Goal: Find contact information: Find contact information

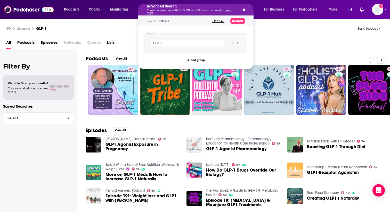
drag, startPoint x: 276, startPoint y: 29, endPoint x: 273, endPoint y: 28, distance: 3.8
click at [276, 29] on div "Search GLP-1 Send feedback" at bounding box center [193, 28] width 375 height 7
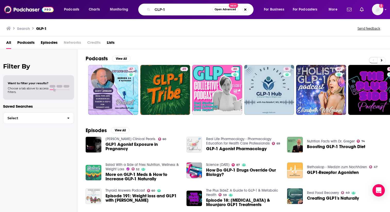
click at [130, 140] on link "[PERSON_NAME] Clinical Pearls." at bounding box center [130, 139] width 51 height 4
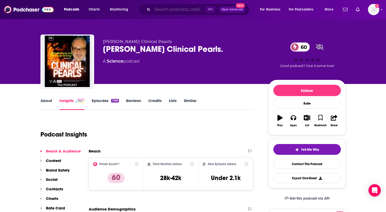
click at [189, 12] on input "Search podcasts, credits, & more..." at bounding box center [178, 9] width 53 height 8
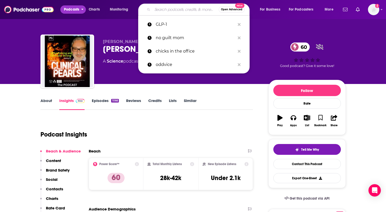
click at [72, 11] on span "Podcasts" at bounding box center [71, 9] width 15 height 7
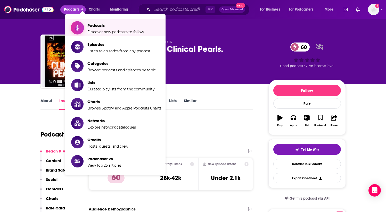
click at [91, 28] on span "Podcasts Discover new podcasts to follow" at bounding box center [115, 27] width 56 height 13
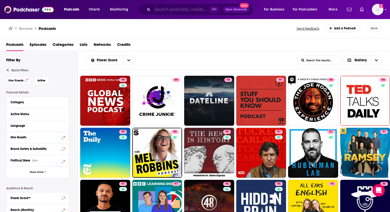
click at [171, 13] on input "Search podcasts, credits, & more..." at bounding box center [180, 9] width 57 height 8
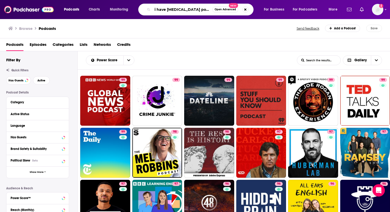
type input "i have [MEDICAL_DATA] podcast"
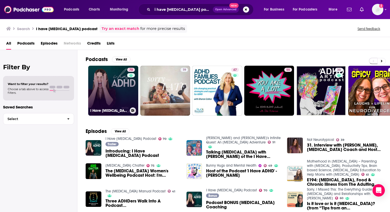
click at [110, 79] on link "70 I Have [MEDICAL_DATA] Podcast" at bounding box center [113, 91] width 50 height 50
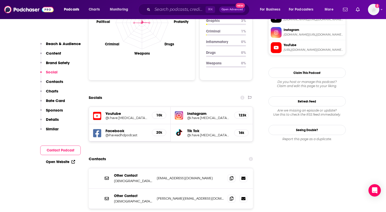
scroll to position [544, 0]
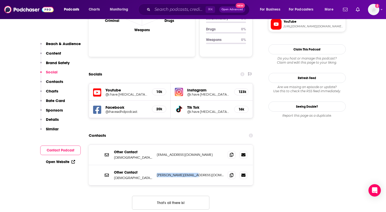
drag, startPoint x: 195, startPoint y: 156, endPoint x: 156, endPoint y: 156, distance: 38.7
click at [156, 165] on div "Other Contact [DEMOGRAPHIC_DATA][PERSON_NAME] [PERSON_NAME][EMAIL_ADDRESS][DOMA…" at bounding box center [171, 175] width 164 height 20
copy p "[PERSON_NAME][EMAIL_ADDRESS][DOMAIN_NAME]"
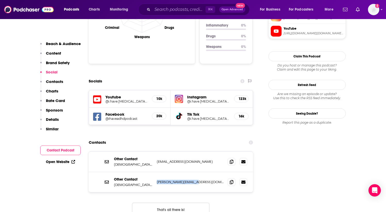
scroll to position [536, 0]
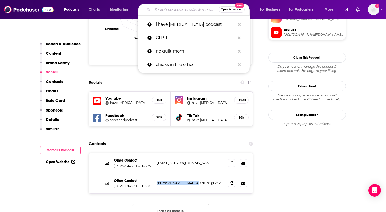
click at [168, 8] on input "Search podcasts, credits, & more..." at bounding box center [185, 9] width 66 height 8
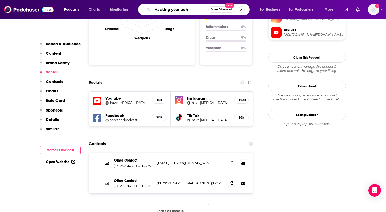
type input "Hacking your [MEDICAL_DATA]"
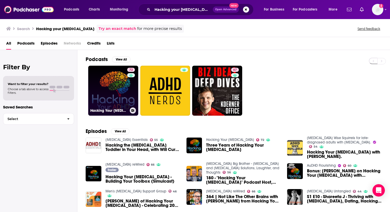
click at [112, 90] on link "72 Hacking Your [MEDICAL_DATA]" at bounding box center [113, 91] width 50 height 50
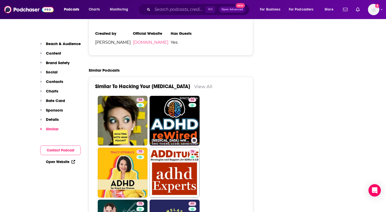
scroll to position [1082, 0]
